Goal: Transaction & Acquisition: Purchase product/service

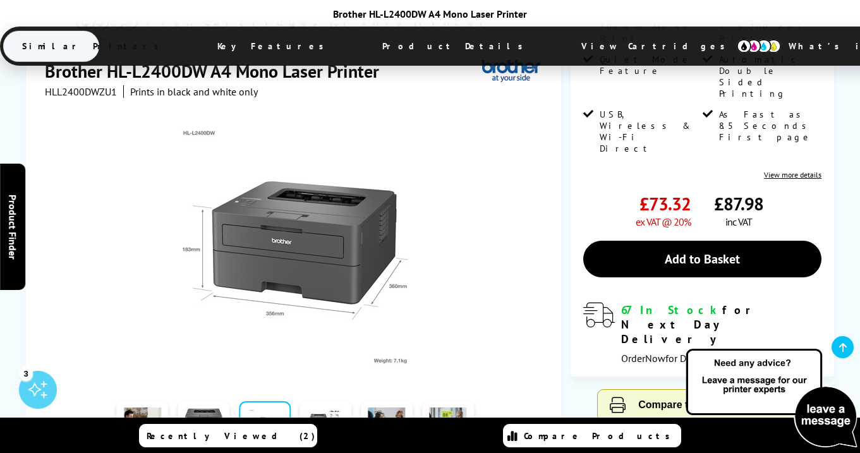
scroll to position [229, 0]
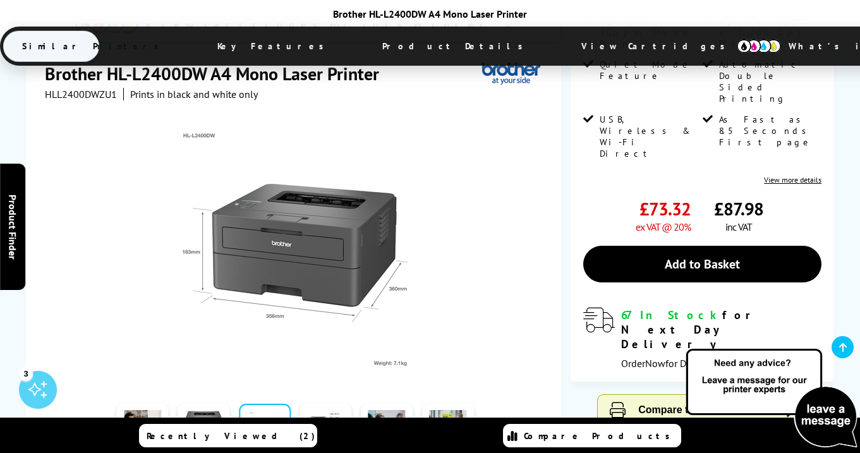
click at [315, 404] on link at bounding box center [326, 431] width 52 height 54
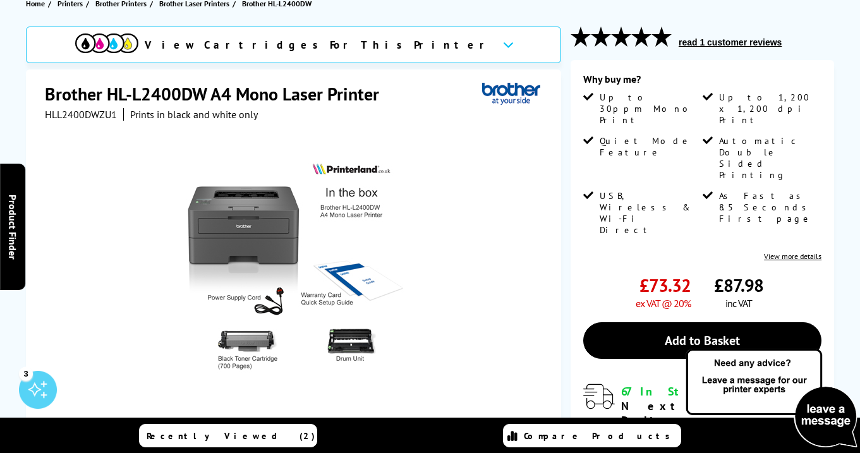
scroll to position [325, 0]
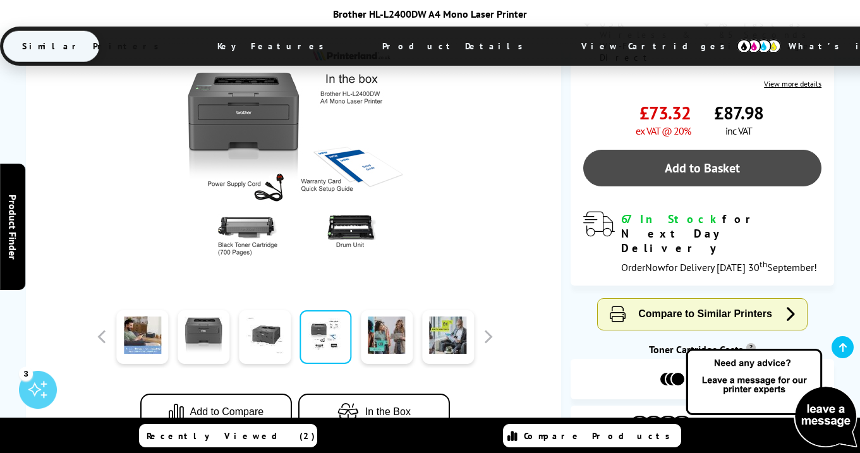
click at [665, 150] on link "Add to Basket" at bounding box center [703, 168] width 238 height 37
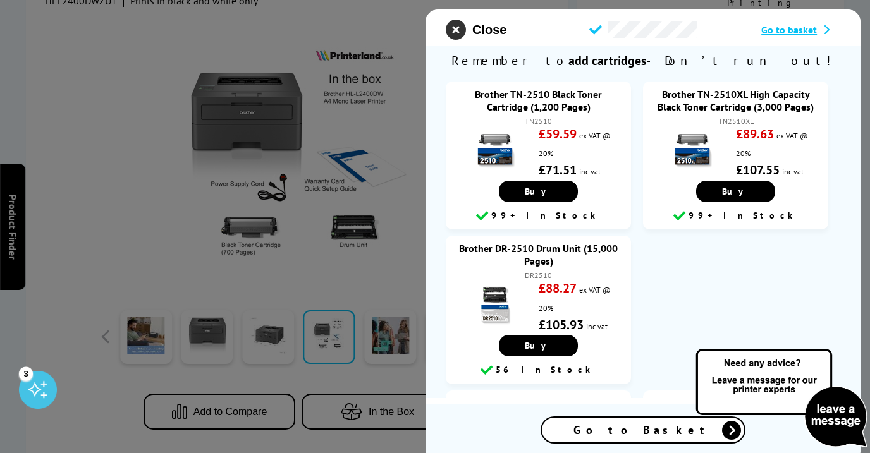
click at [462, 27] on icon "close modal" at bounding box center [456, 30] width 20 height 20
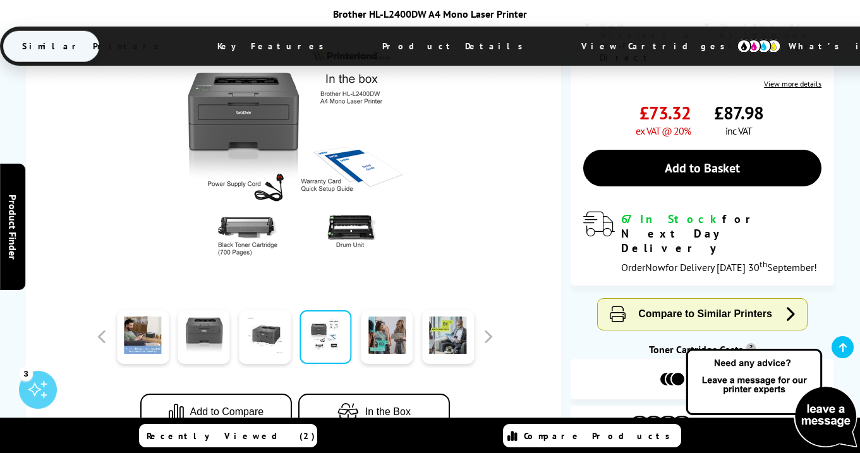
scroll to position [0, 0]
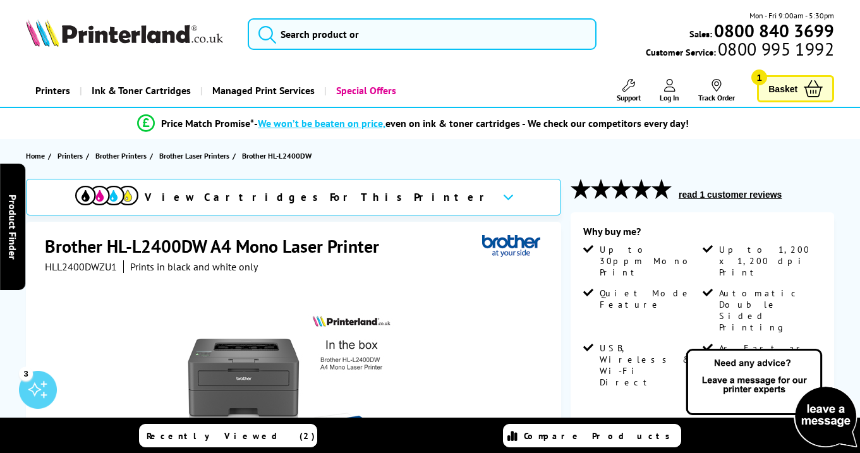
click at [791, 80] on span "Basket" at bounding box center [783, 88] width 29 height 17
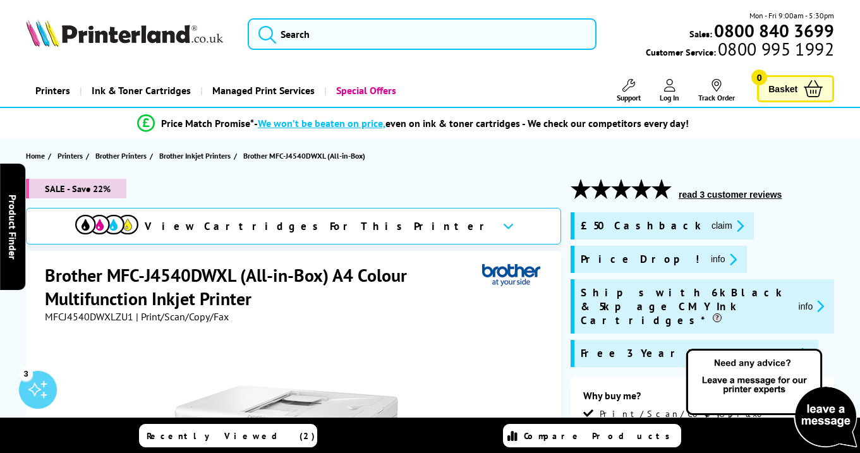
click at [320, 269] on h1 "Brother MFC-J4540DWXL (All-in-Box) A4 Colour Multifunction Inkjet Printer" at bounding box center [263, 287] width 437 height 47
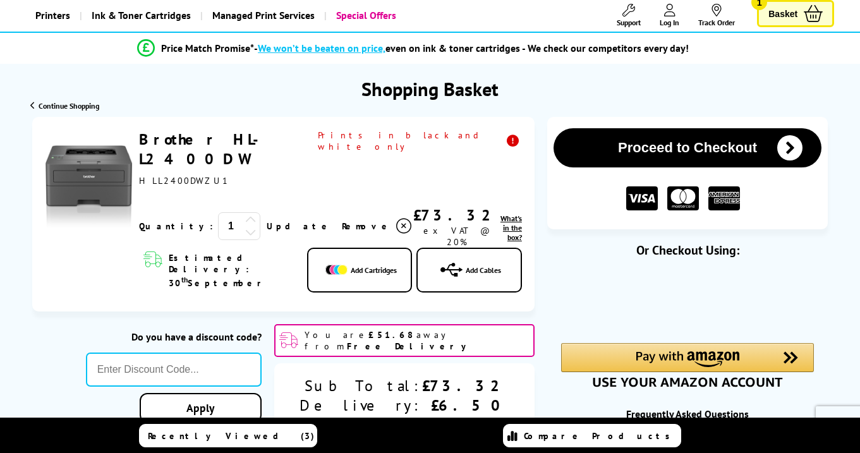
scroll to position [92, 0]
